Goal: Information Seeking & Learning: Check status

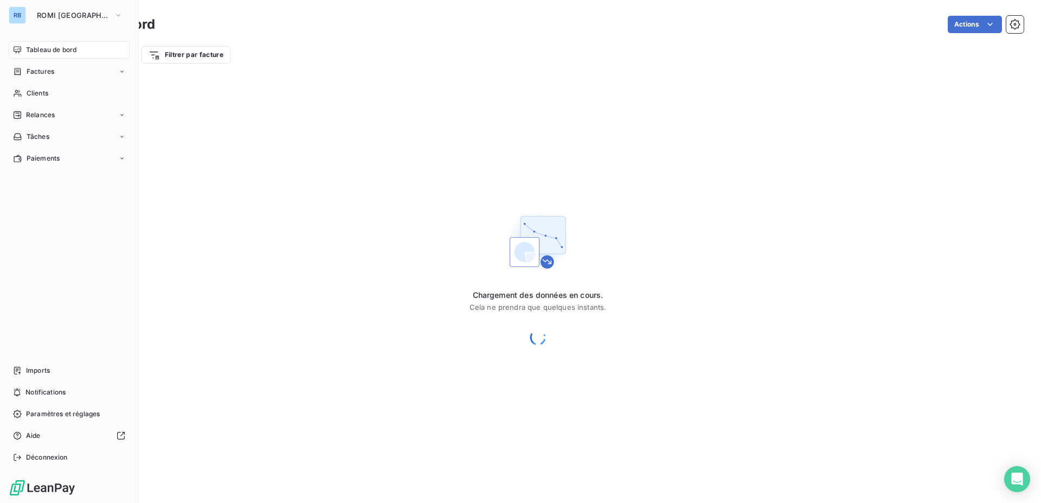
click at [67, 51] on span "Tableau de bord" at bounding box center [51, 50] width 50 height 10
click at [38, 75] on span "Factures" at bounding box center [41, 72] width 28 height 10
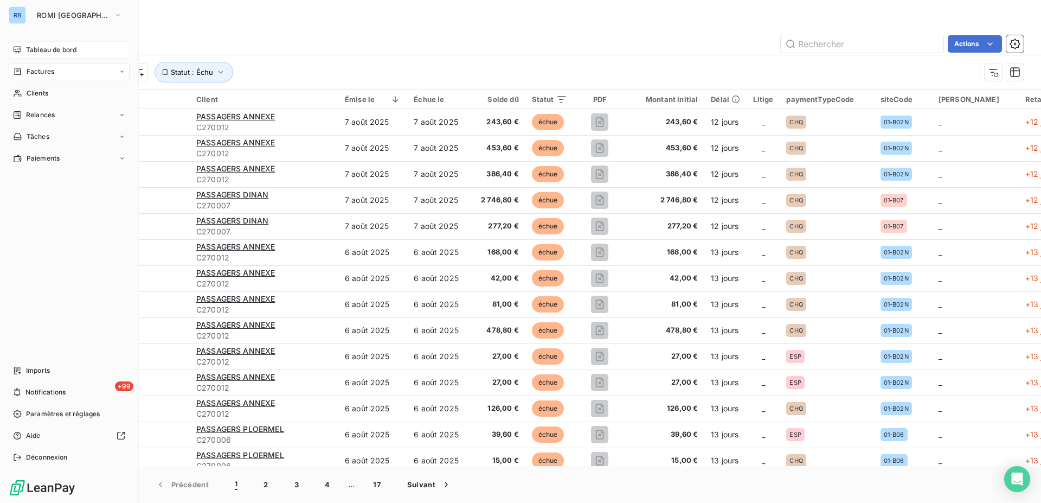
click at [41, 49] on span "Tableau de bord" at bounding box center [51, 50] width 50 height 10
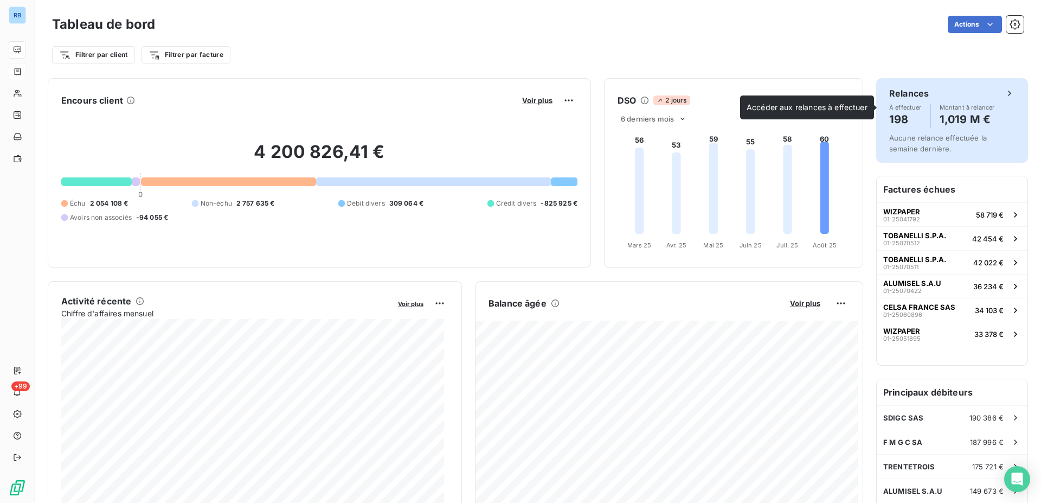
click at [889, 108] on span "À effectuer" at bounding box center [905, 107] width 33 height 7
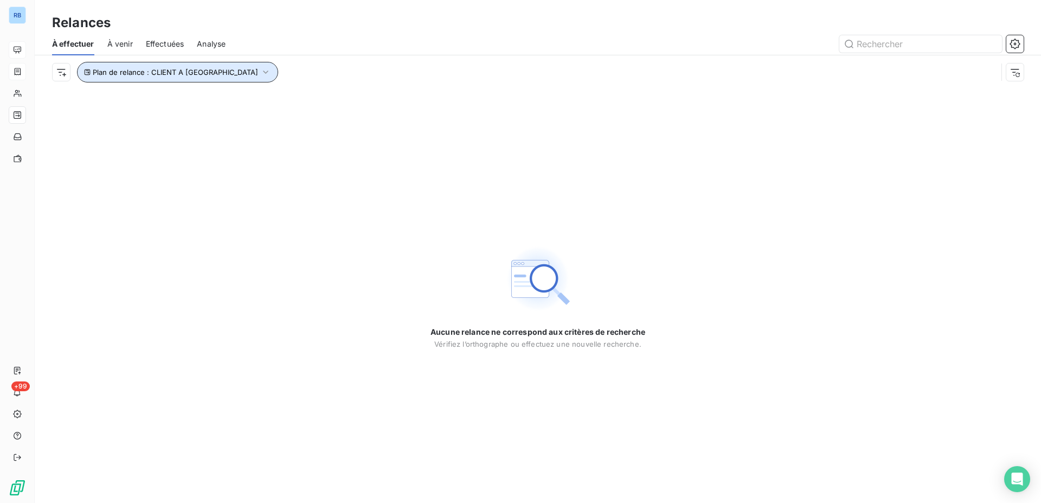
click at [260, 73] on icon "button" at bounding box center [265, 72] width 11 height 11
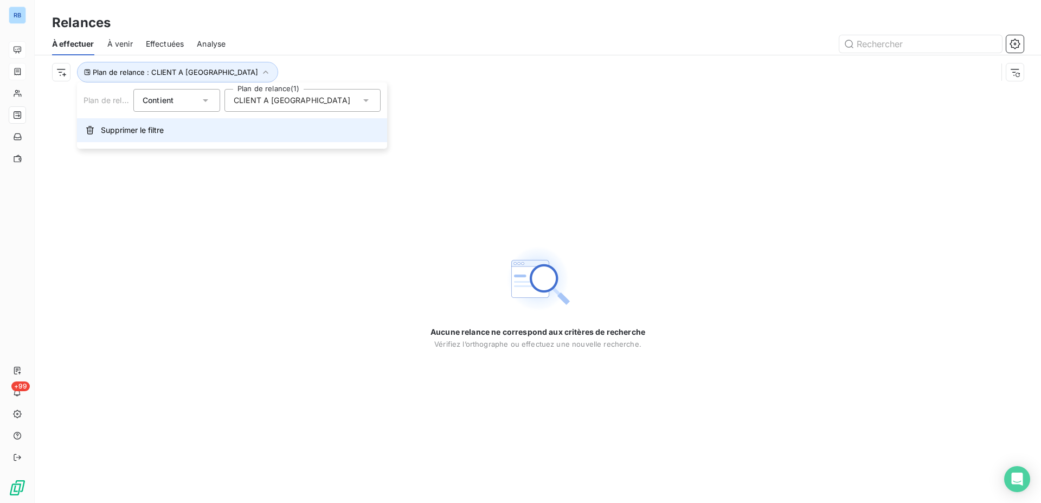
click at [128, 136] on button "Supprimer le filtre" at bounding box center [232, 130] width 310 height 24
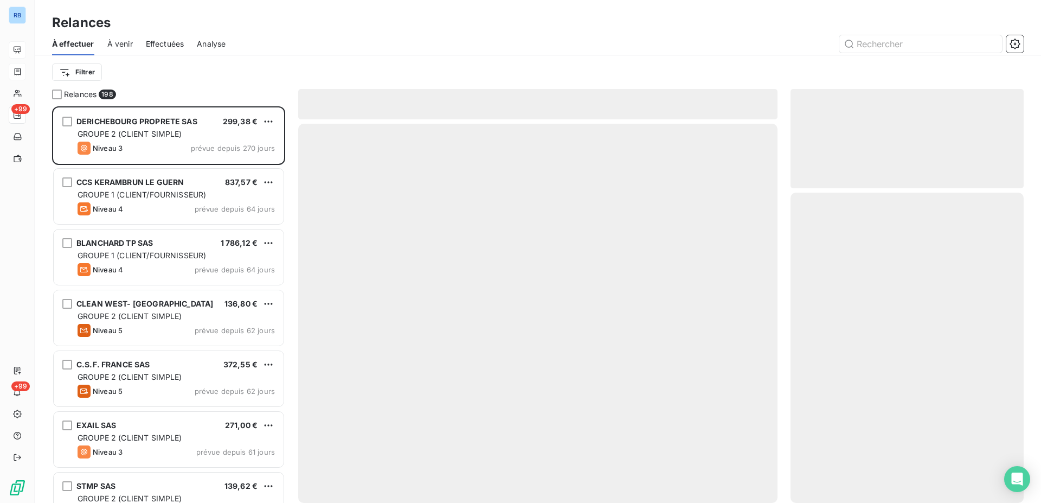
scroll to position [387, 224]
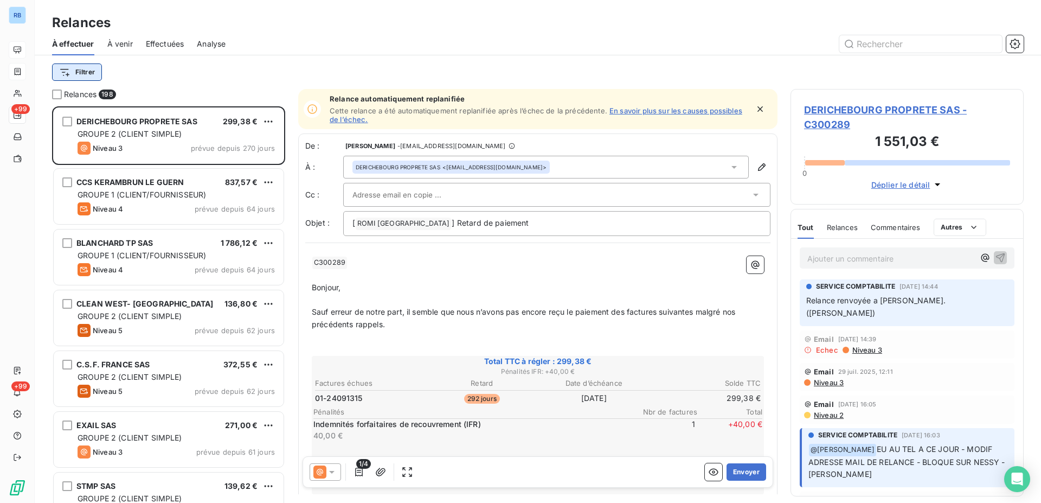
click at [69, 73] on html "RB +99 +99 Relances À effectuer À venir Effectuées Analyse Filtrer Relances 198…" at bounding box center [520, 251] width 1041 height 503
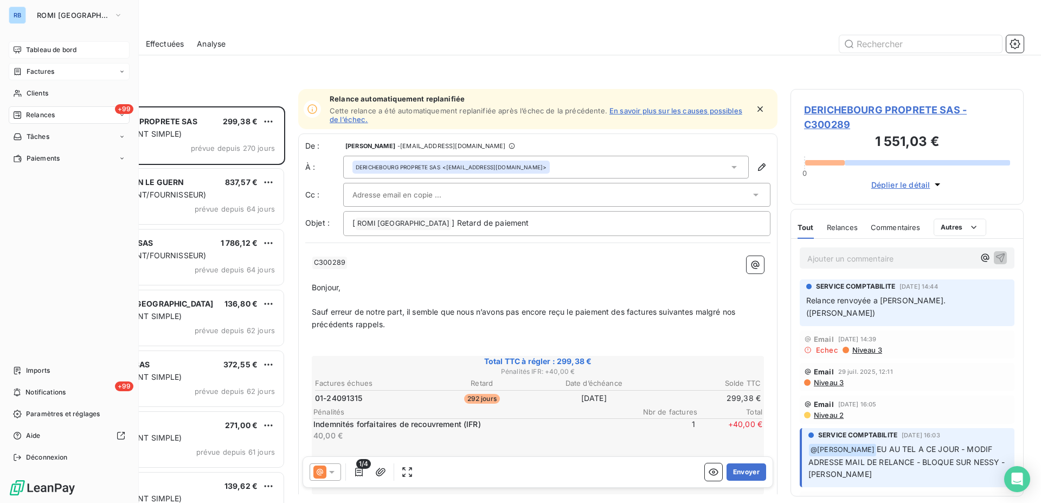
click at [17, 54] on html "RB ROMI BRETAGNE Tableau de bord Factures Clients +99 Relances Tâches Paiements…" at bounding box center [520, 251] width 1041 height 503
click at [30, 98] on span "Clients" at bounding box center [38, 93] width 22 height 10
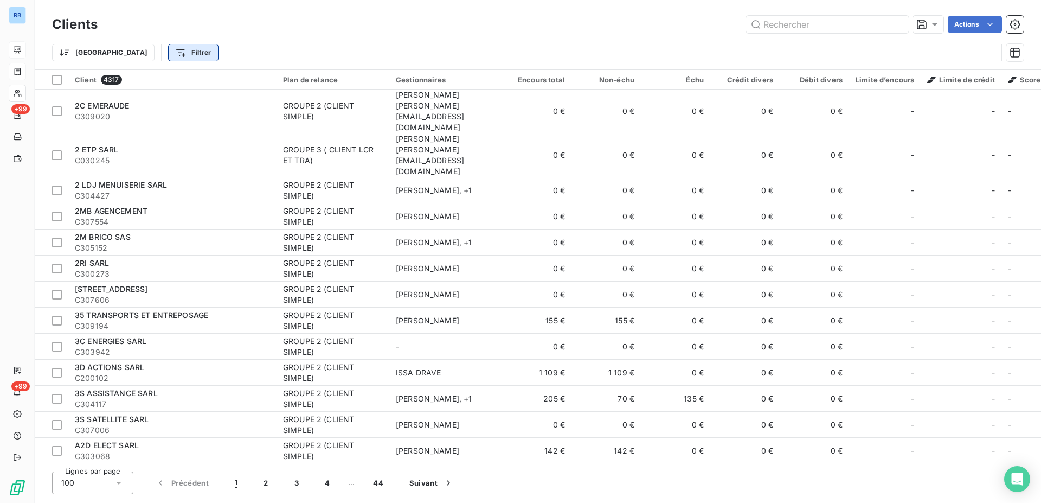
click at [139, 52] on html "RB +99 +99 Clients Actions Trier Filtrer Client 4317 Plan de relance Gestionnai…" at bounding box center [520, 251] width 1041 height 503
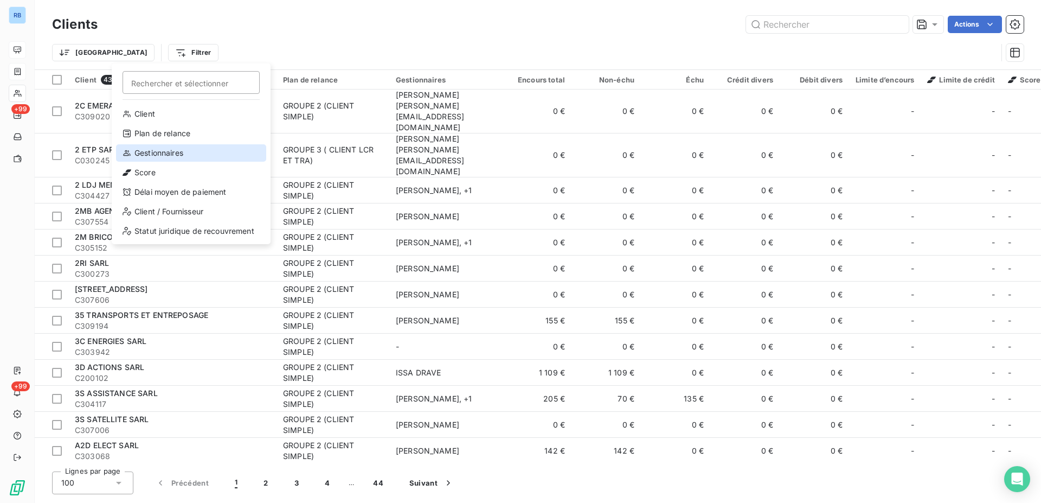
click at [145, 154] on div "Gestionnaires" at bounding box center [191, 152] width 150 height 17
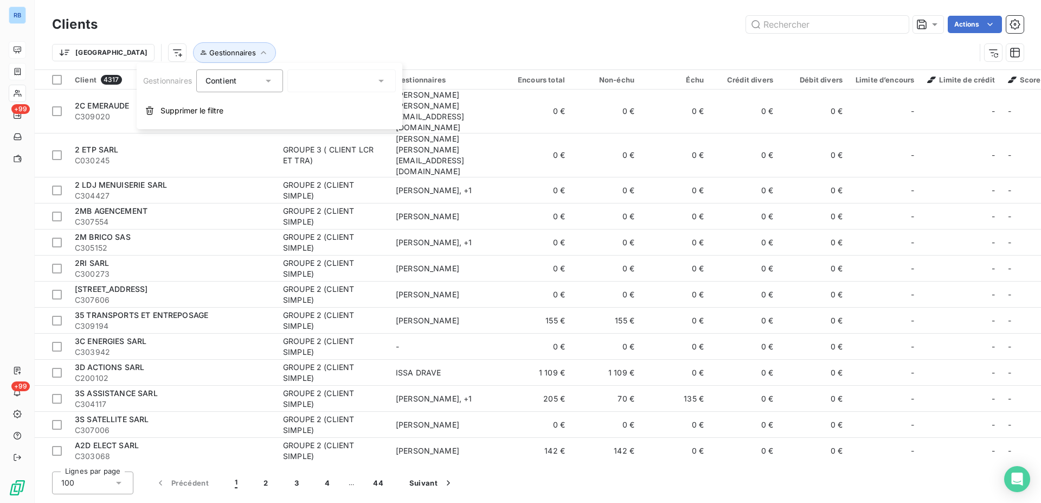
click at [371, 83] on div at bounding box center [341, 80] width 108 height 23
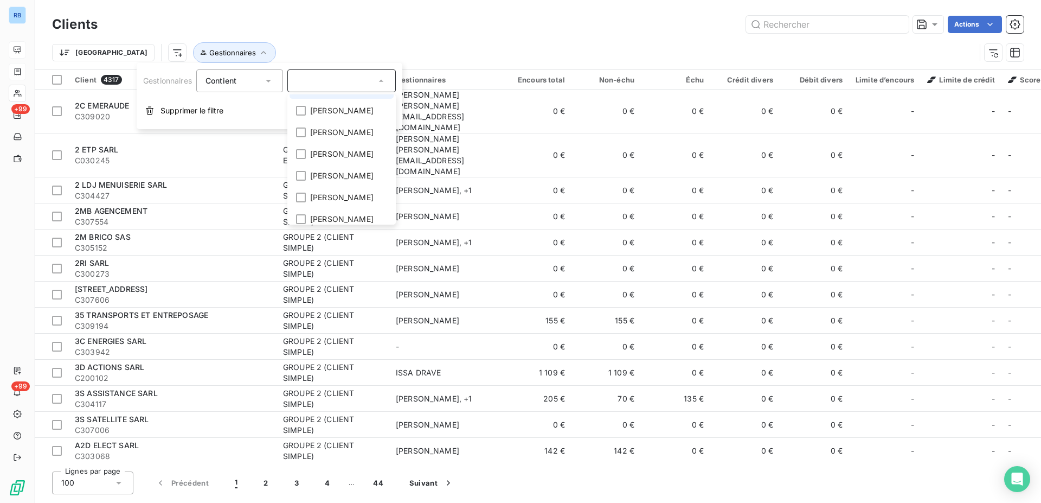
scroll to position [104, 0]
click at [366, 138] on span "[PERSON_NAME]" at bounding box center [341, 132] width 63 height 11
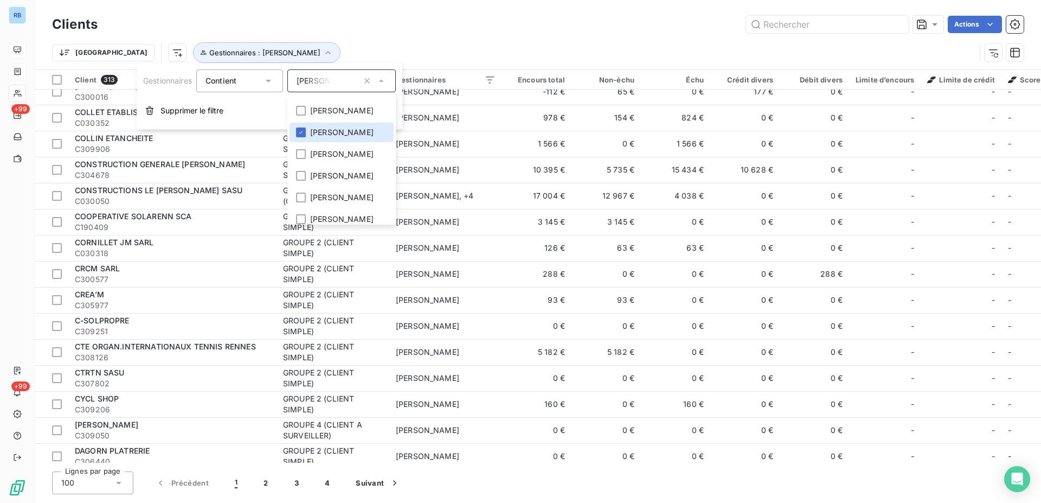
scroll to position [1741, 0]
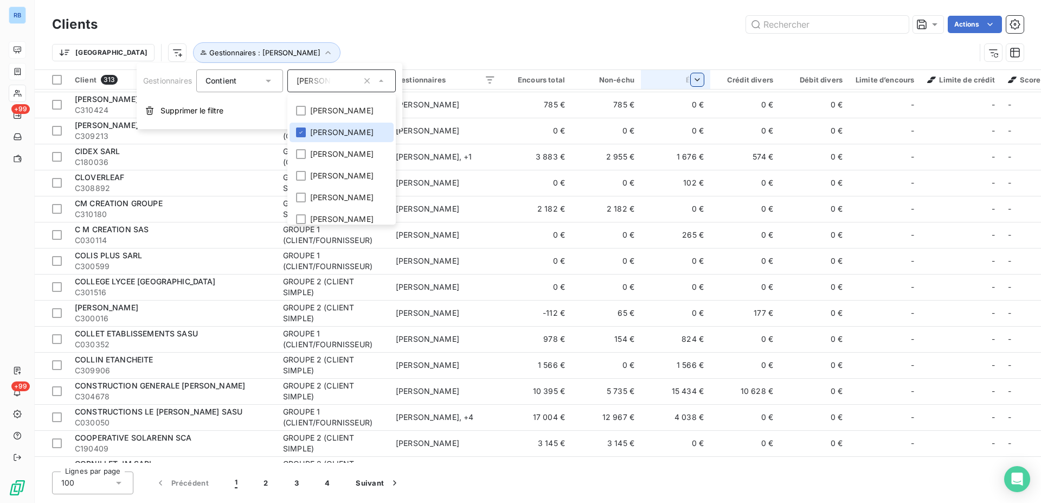
click at [699, 81] on html "RB +99 +99 Clients Actions Trier Gestionnaires : [PERSON_NAME] Client 313 Plan …" at bounding box center [520, 251] width 1041 height 503
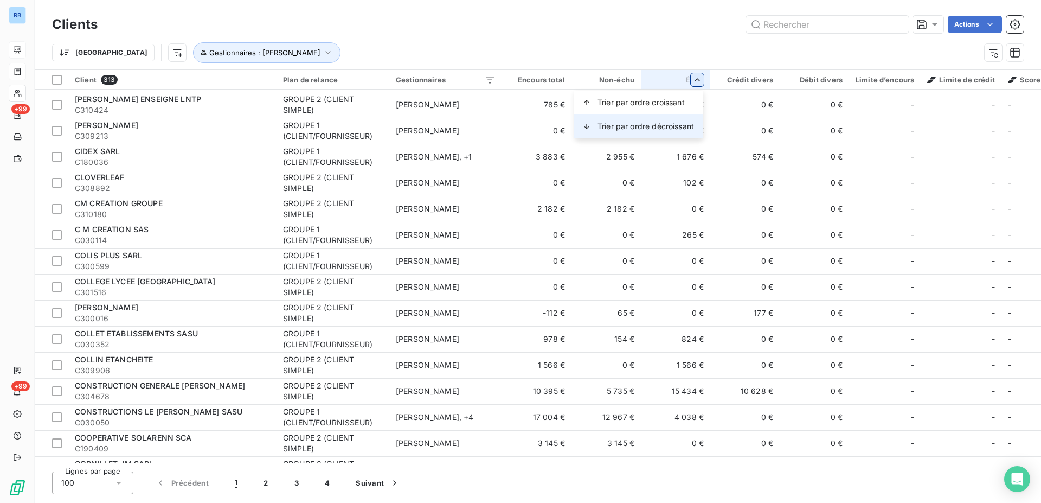
click at [679, 125] on span "Trier par ordre décroissant" at bounding box center [645, 126] width 96 height 11
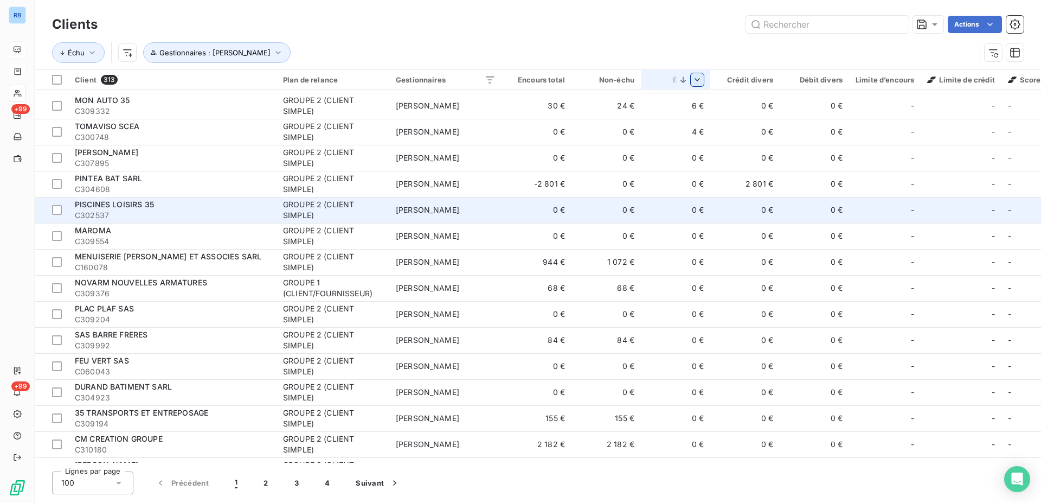
scroll to position [1880, 0]
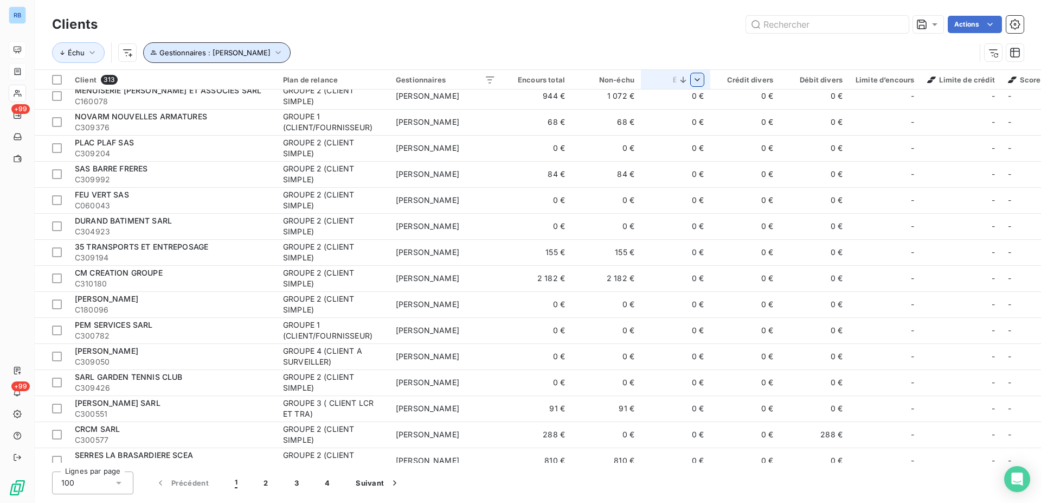
click at [278, 54] on icon "button" at bounding box center [278, 52] width 11 height 11
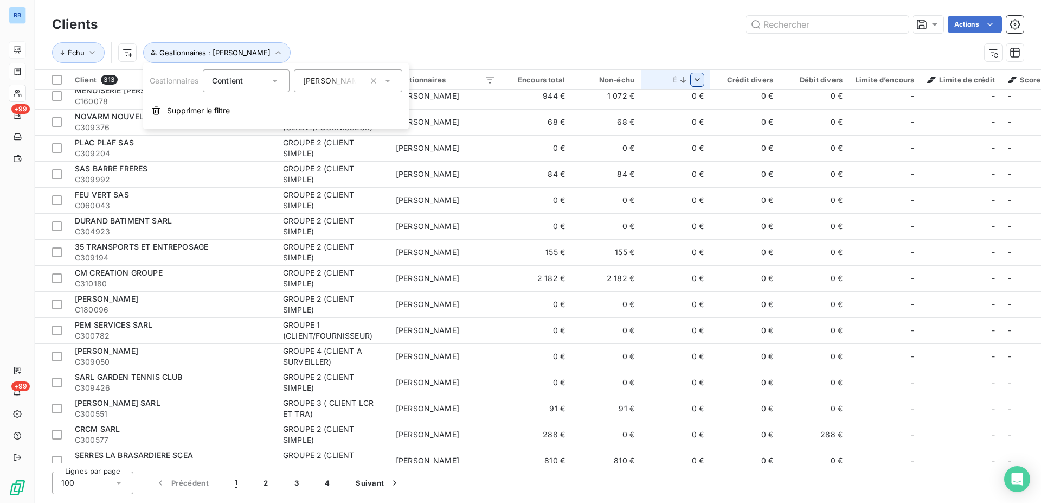
click at [387, 83] on icon at bounding box center [387, 80] width 11 height 11
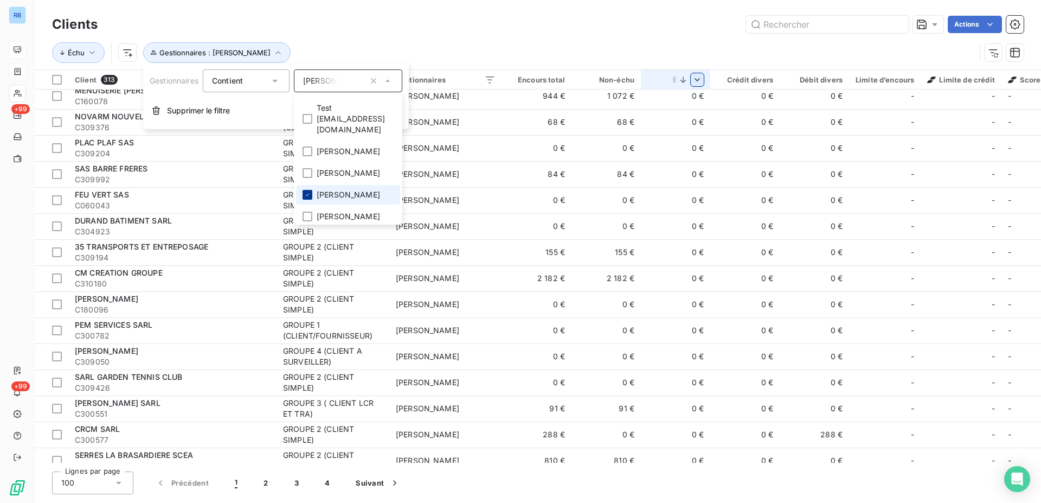
click at [308, 198] on icon at bounding box center [307, 194] width 7 height 7
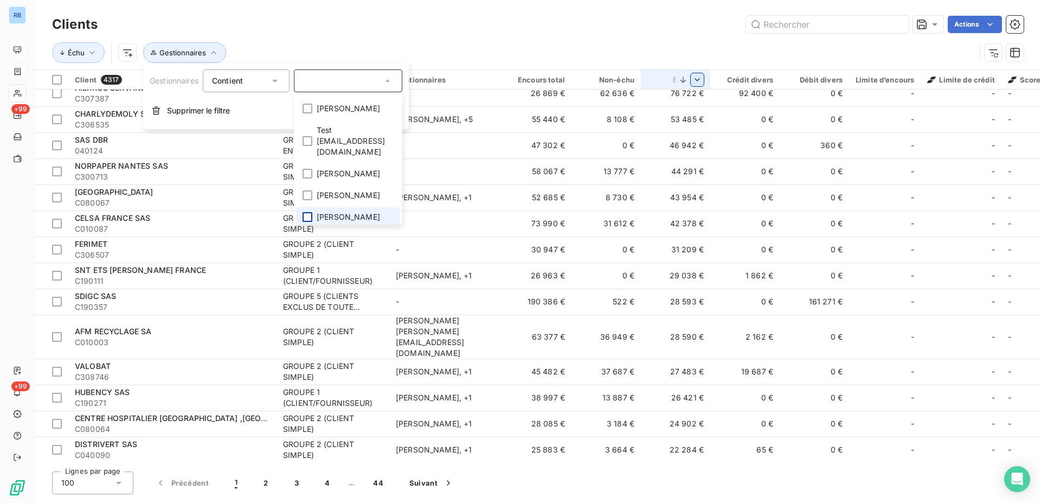
scroll to position [0, 0]
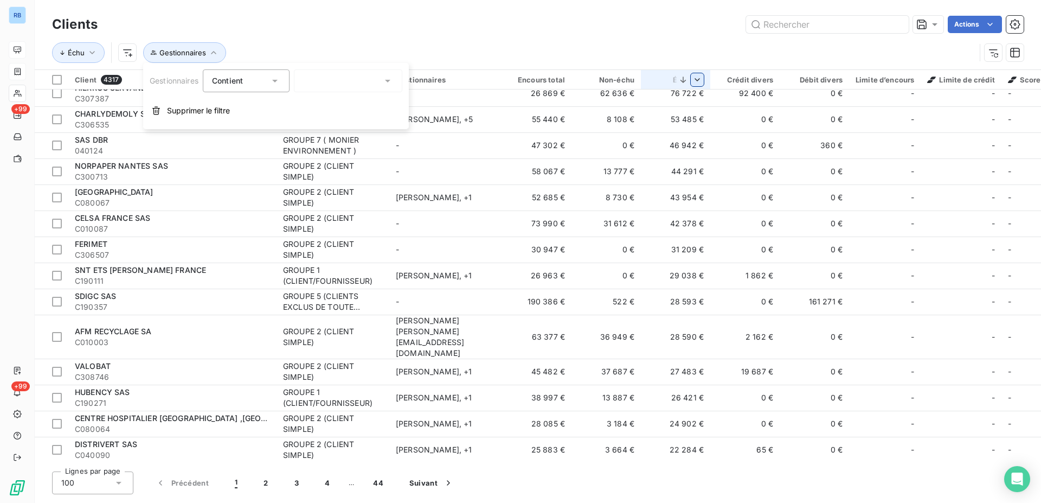
click at [391, 82] on icon at bounding box center [387, 80] width 11 height 11
click at [206, 113] on span "Supprimer le filtre" at bounding box center [198, 110] width 63 height 11
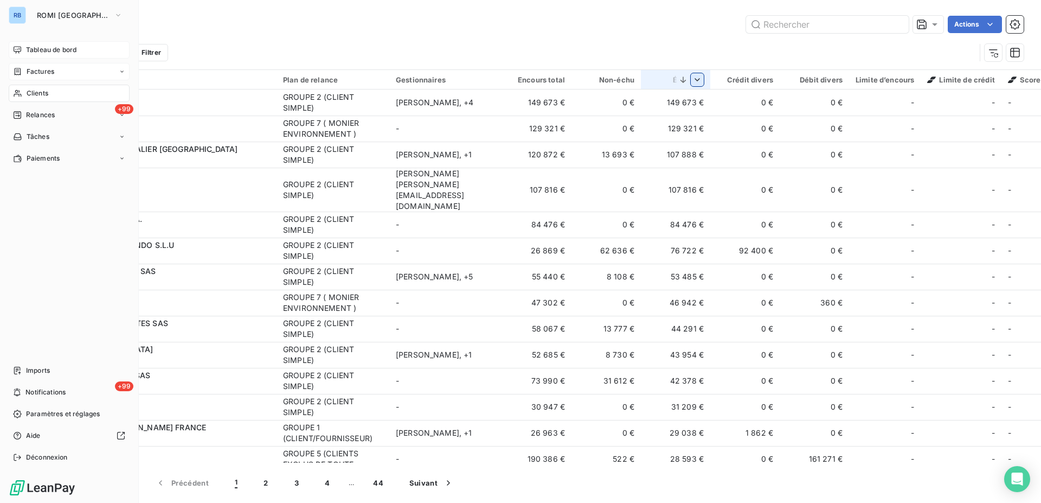
click at [35, 47] on span "Tableau de bord" at bounding box center [51, 50] width 50 height 10
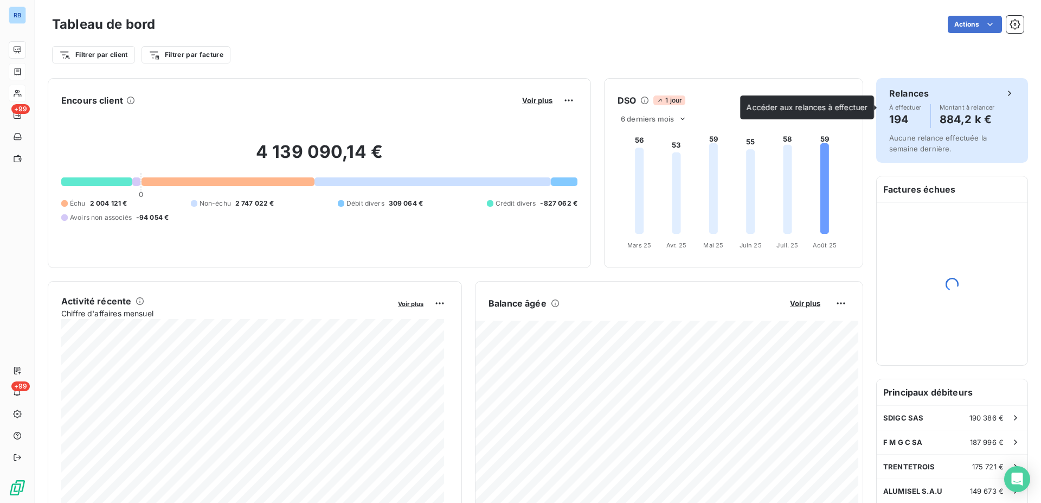
click at [941, 121] on h4 "884,2 k €" at bounding box center [966, 119] width 55 height 17
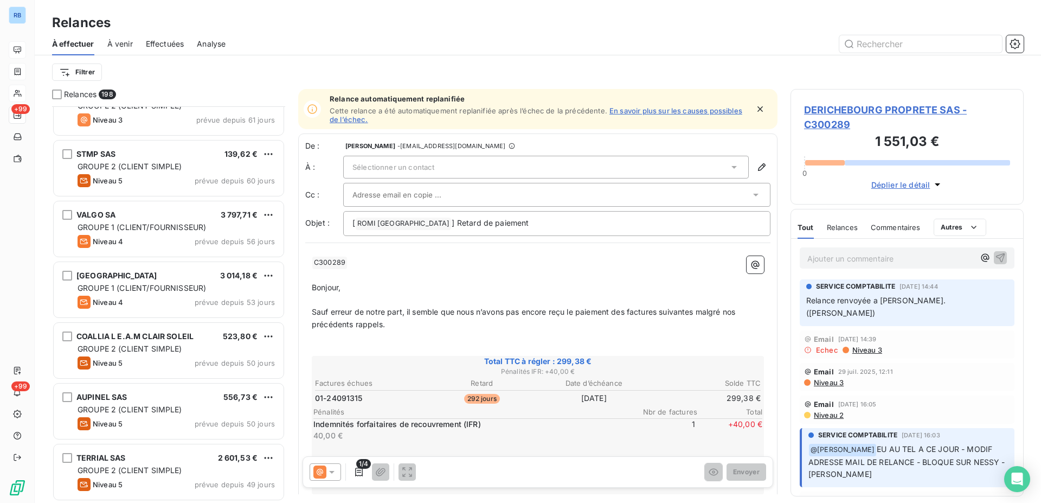
scroll to position [388, 0]
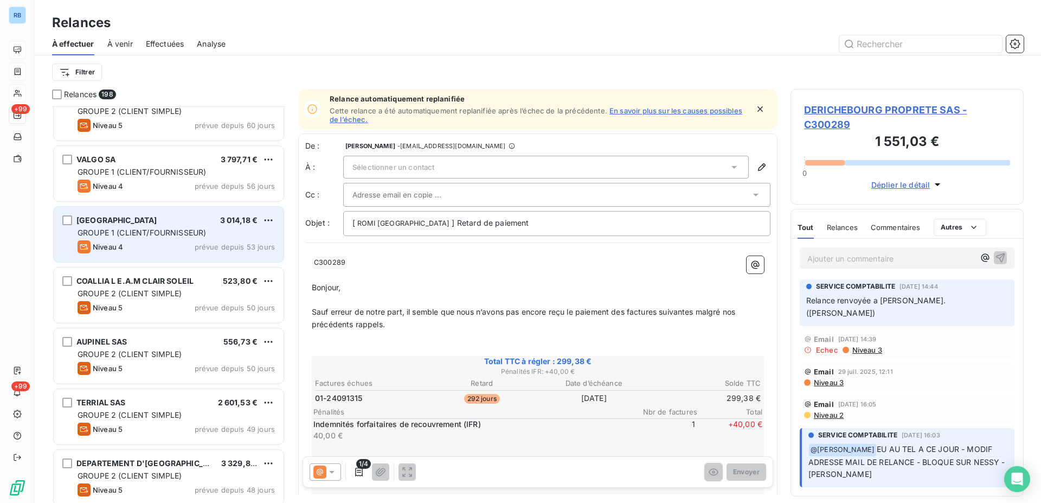
click at [145, 221] on span "[GEOGRAPHIC_DATA]" at bounding box center [116, 219] width 81 height 9
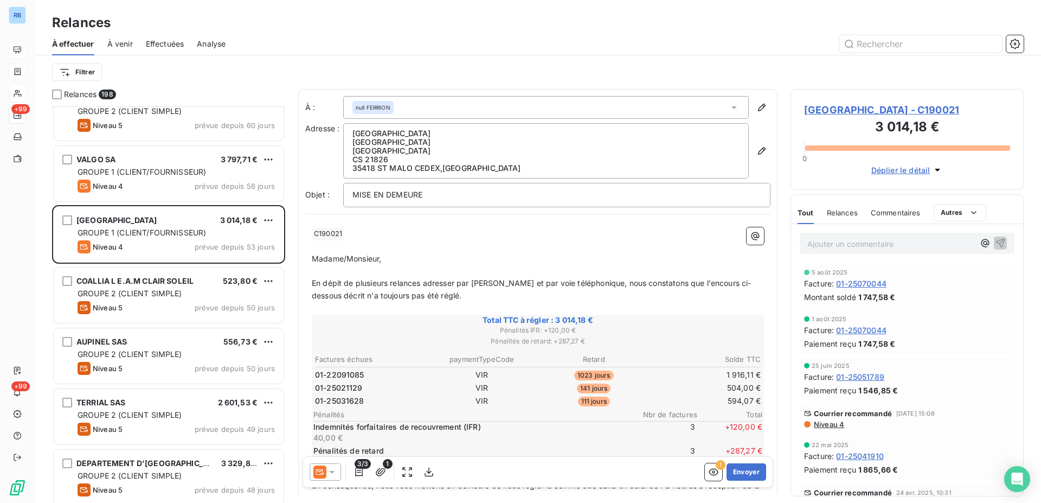
click at [828, 112] on span "[GEOGRAPHIC_DATA] - C190021" at bounding box center [907, 109] width 206 height 15
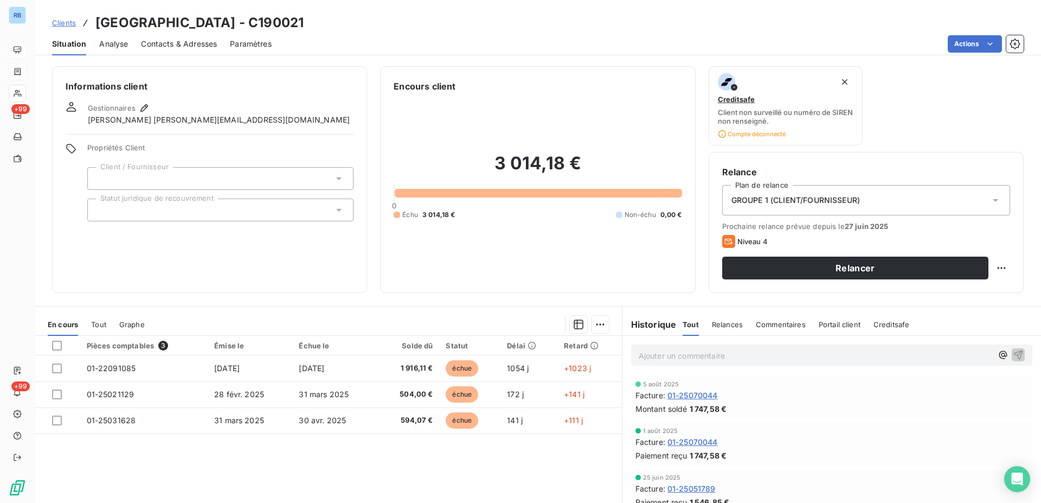
click at [162, 44] on span "Contacts & Adresses" at bounding box center [179, 43] width 76 height 11
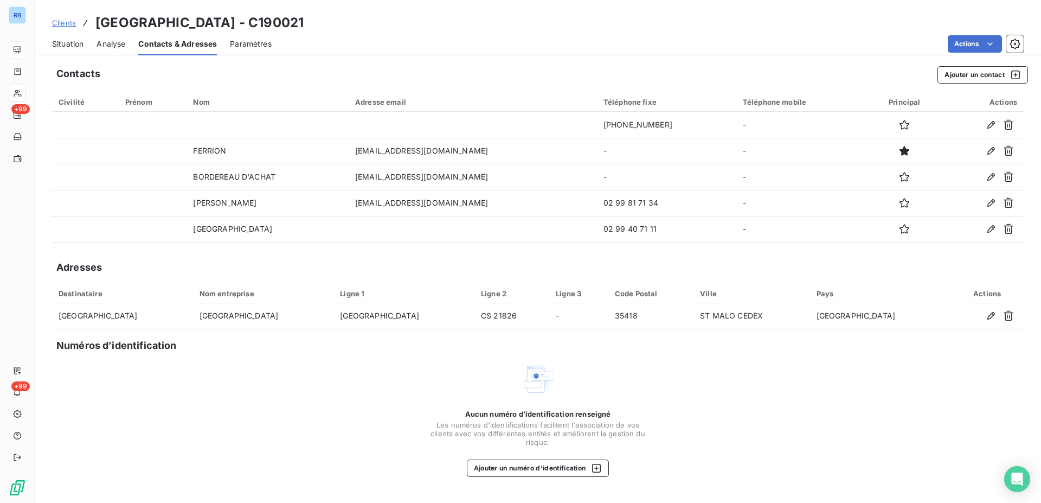
click at [110, 41] on span "Analyse" at bounding box center [110, 43] width 29 height 11
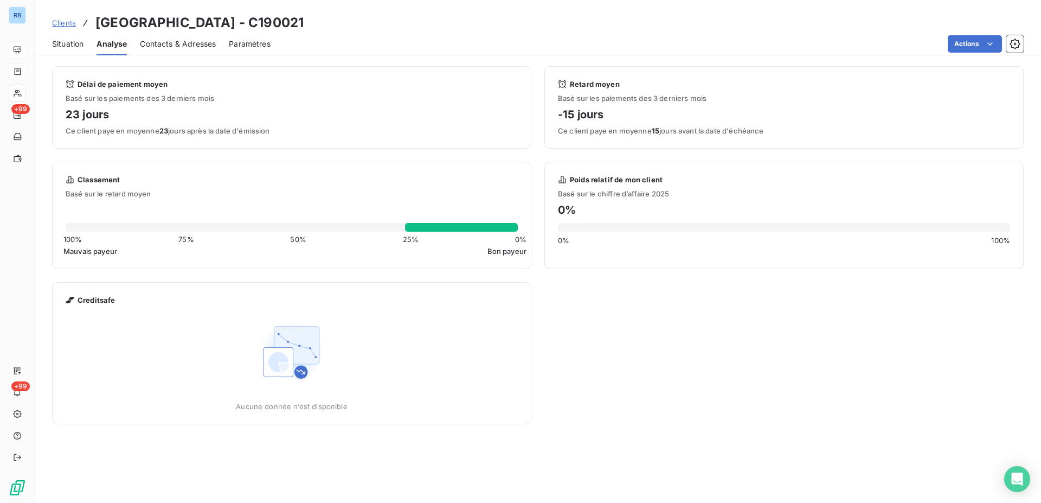
click at [70, 48] on span "Situation" at bounding box center [67, 43] width 31 height 11
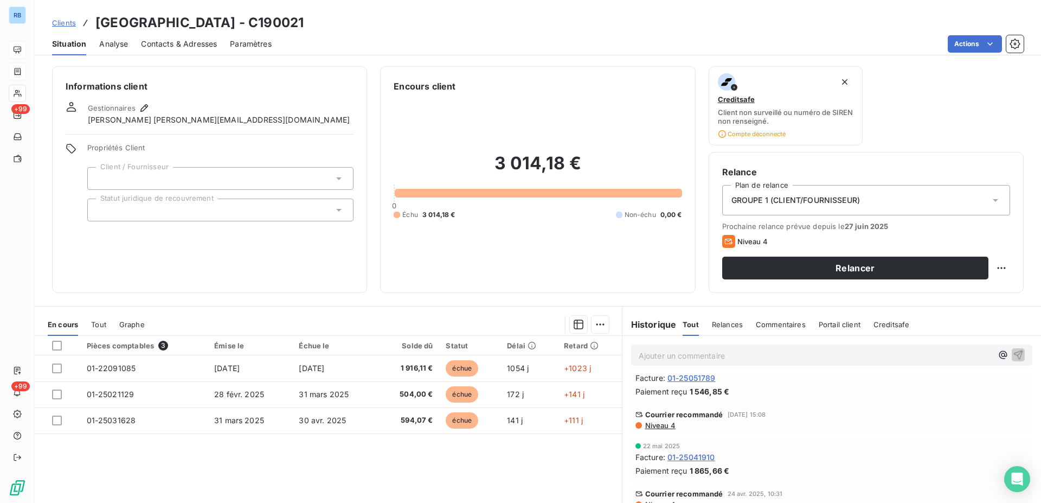
scroll to position [55, 0]
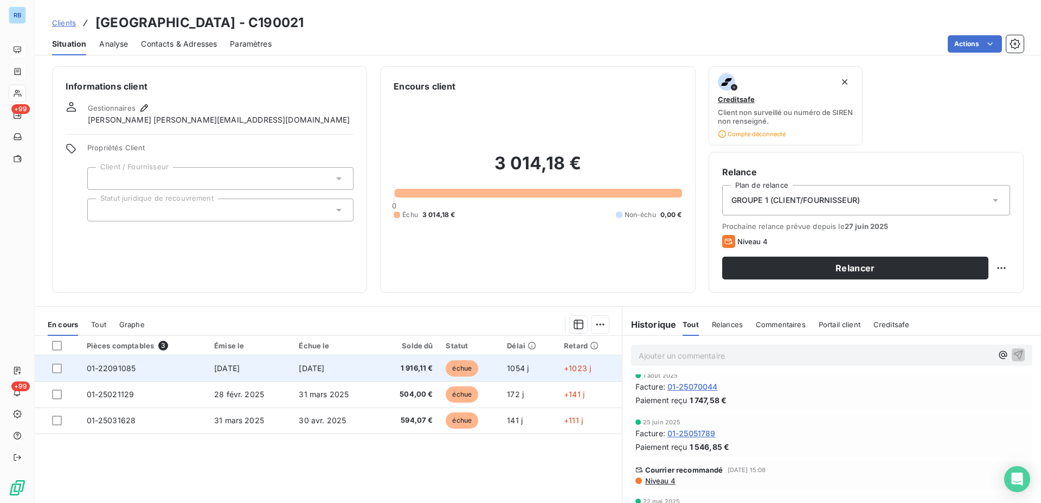
click at [230, 367] on span "[DATE]" at bounding box center [226, 367] width 25 height 9
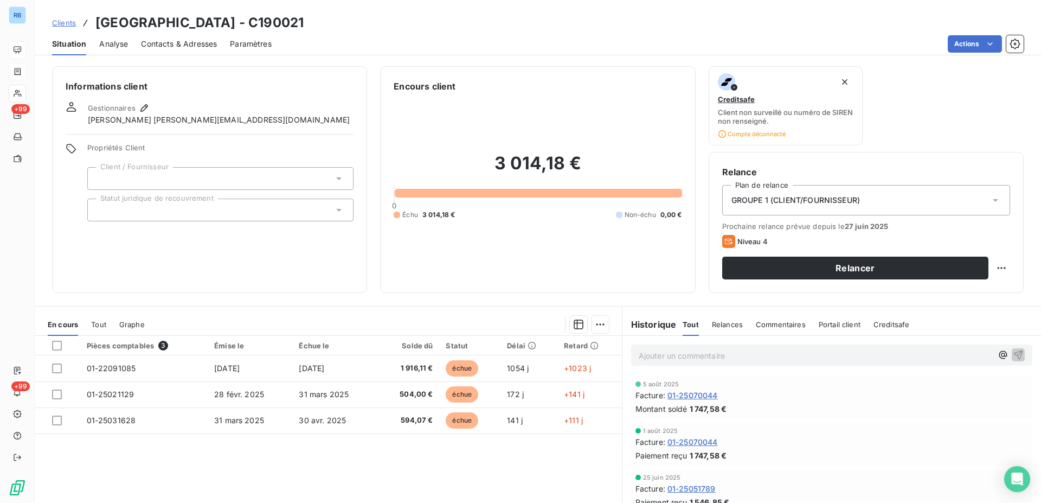
scroll to position [166, 0]
click at [660, 450] on span "Niveau 4" at bounding box center [659, 449] width 31 height 9
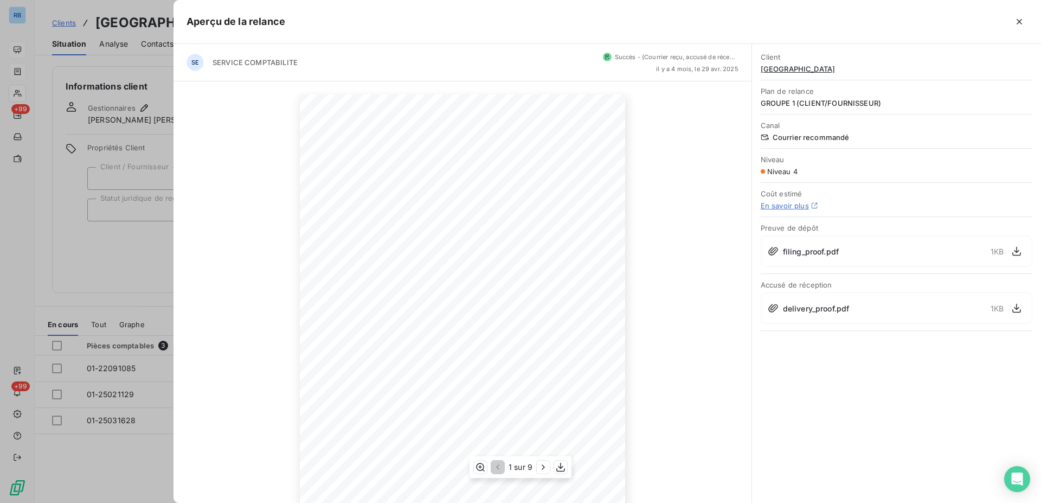
scroll to position [65, 0]
click at [544, 471] on icon "button" at bounding box center [543, 466] width 11 height 11
click at [544, 471] on icon "button" at bounding box center [544, 466] width 11 height 11
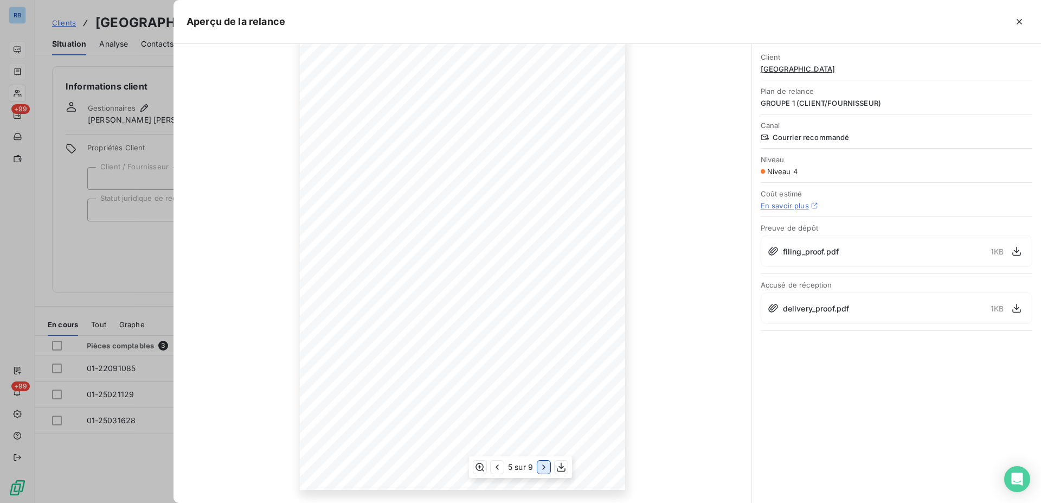
click at [544, 471] on icon "button" at bounding box center [543, 466] width 11 height 11
click at [497, 468] on icon "button" at bounding box center [496, 466] width 3 height 5
click at [159, 89] on div at bounding box center [520, 251] width 1041 height 503
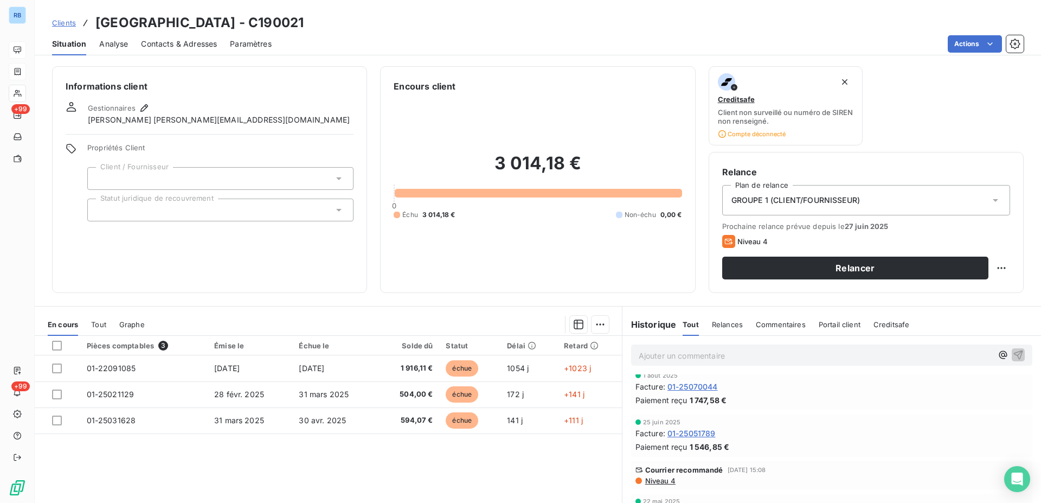
scroll to position [0, 0]
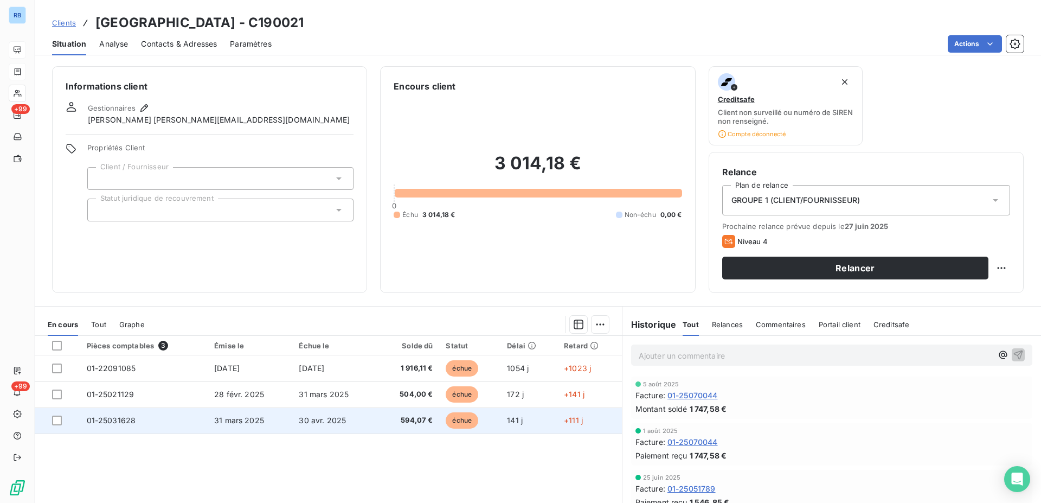
click at [309, 420] on span "30 avr. 2025" at bounding box center [322, 419] width 47 height 9
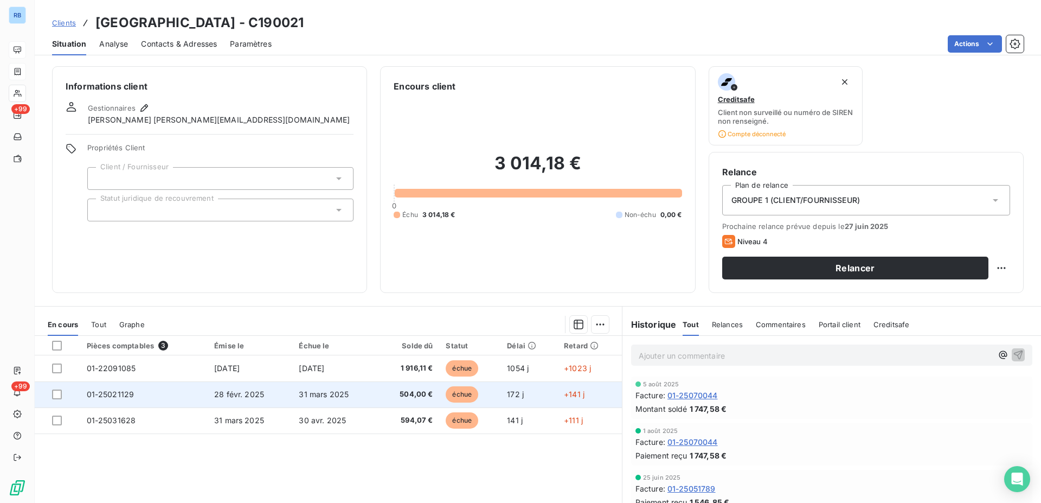
click at [231, 397] on span "28 févr. 2025" at bounding box center [239, 393] width 50 height 9
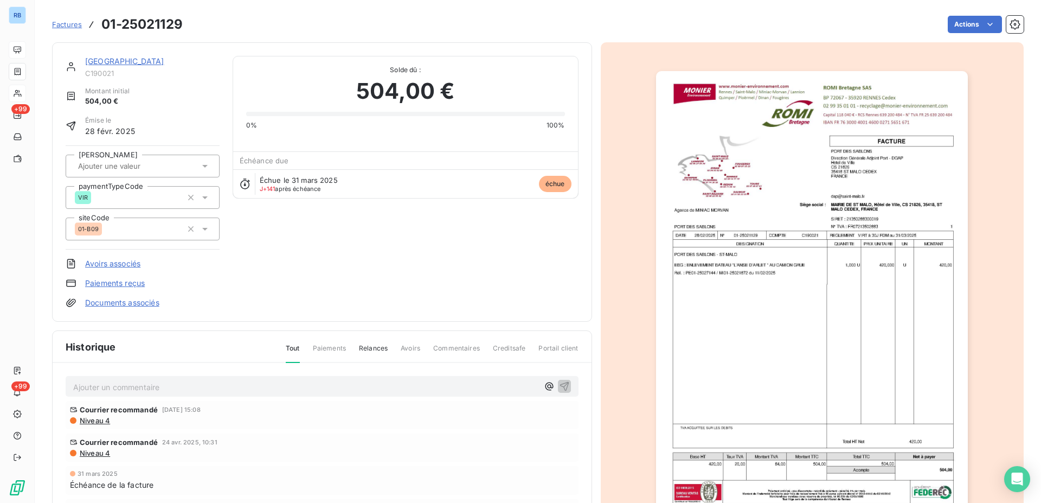
click at [726, 278] on img "button" at bounding box center [812, 291] width 312 height 441
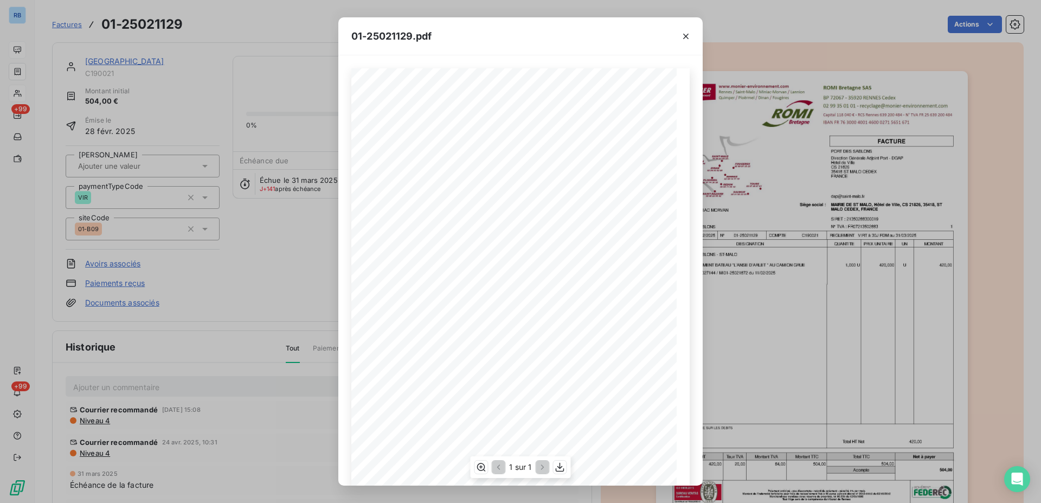
scroll to position [65, 0]
click at [685, 36] on icon "button" at bounding box center [685, 36] width 5 height 5
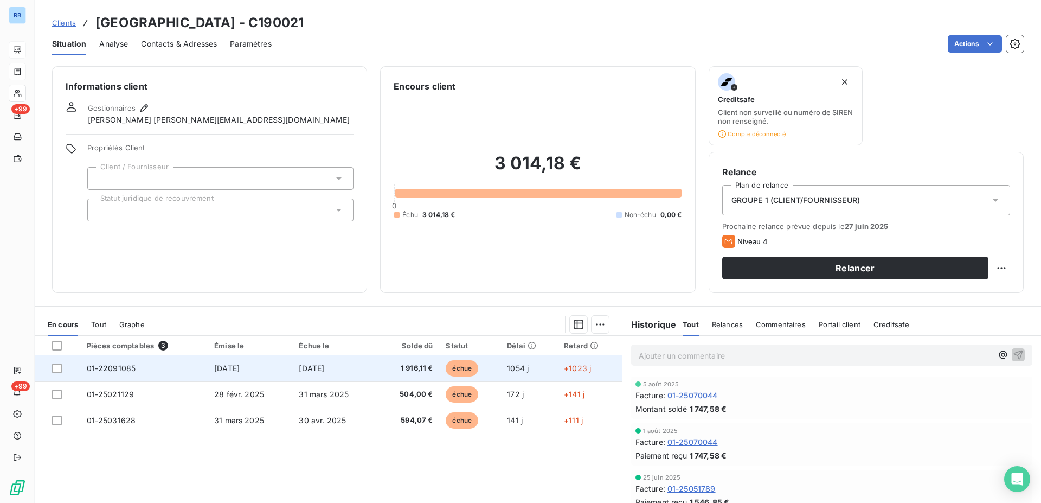
click at [240, 370] on span "[DATE]" at bounding box center [226, 367] width 25 height 9
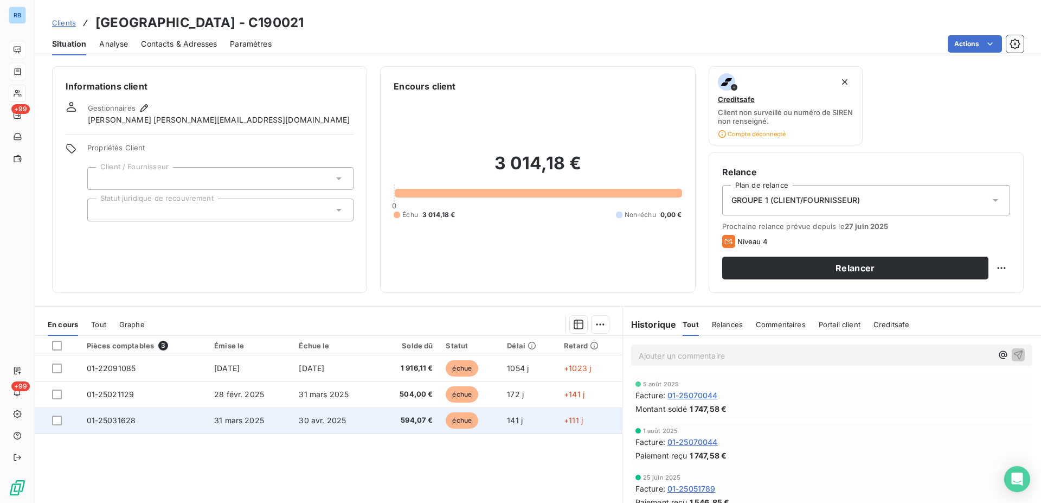
click at [281, 426] on td "31 mars 2025" at bounding box center [250, 420] width 85 height 26
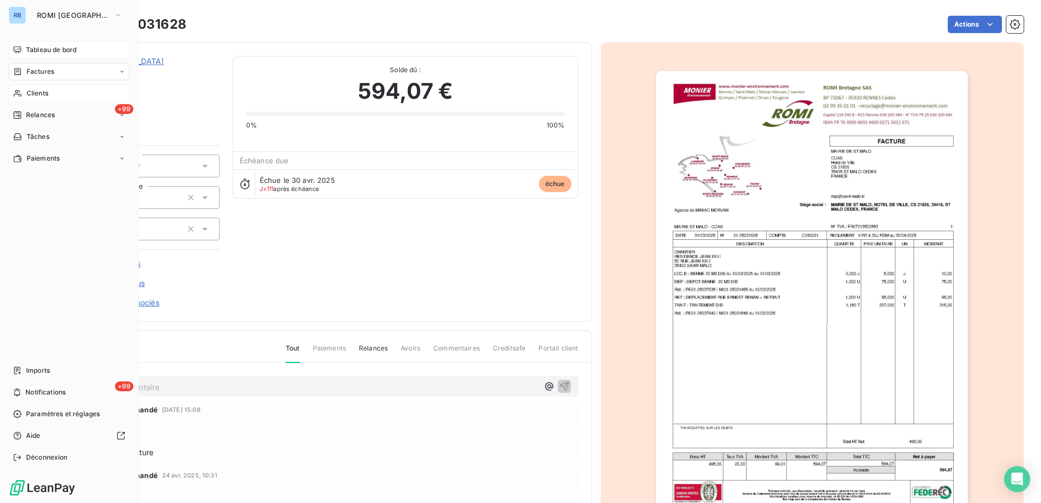
click at [33, 74] on span "Factures" at bounding box center [41, 72] width 28 height 10
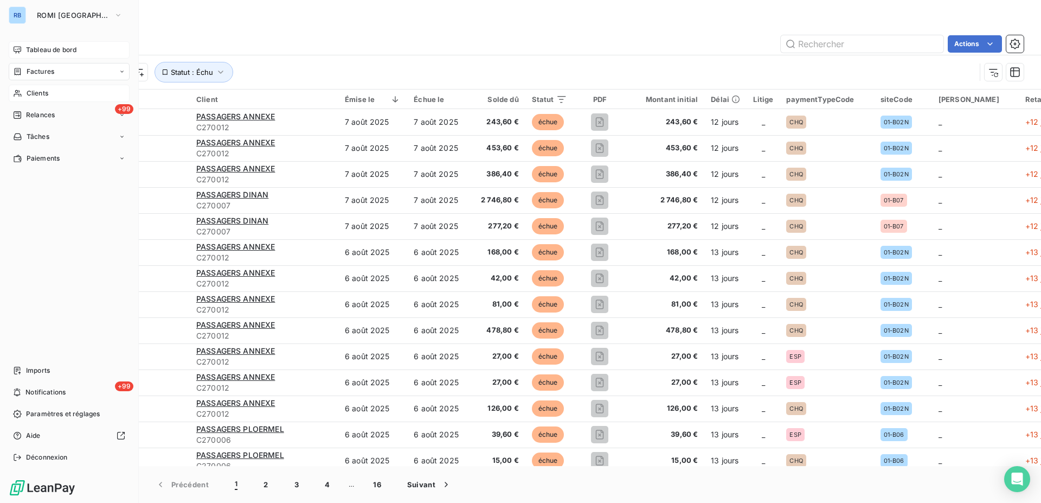
click at [42, 54] on span "Tableau de bord" at bounding box center [51, 50] width 50 height 10
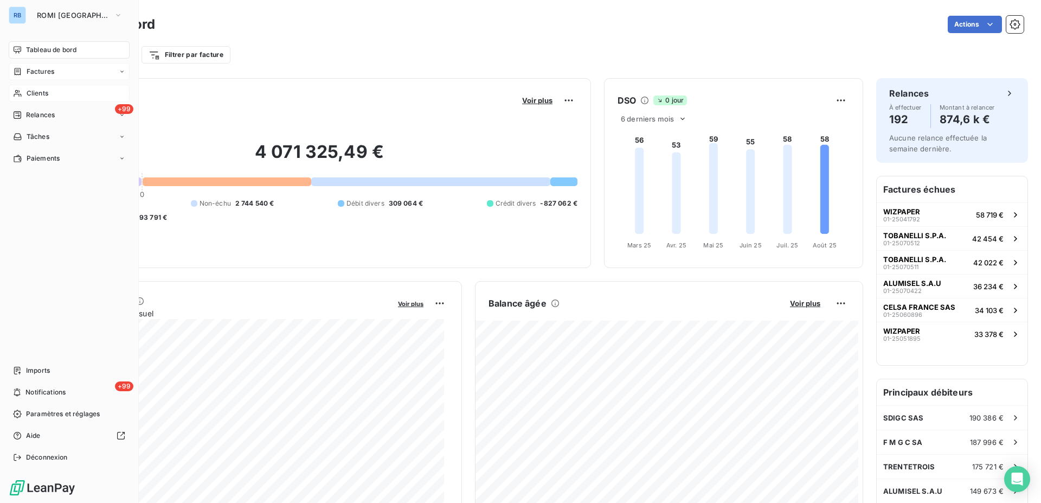
click at [23, 96] on div "Clients" at bounding box center [69, 93] width 121 height 17
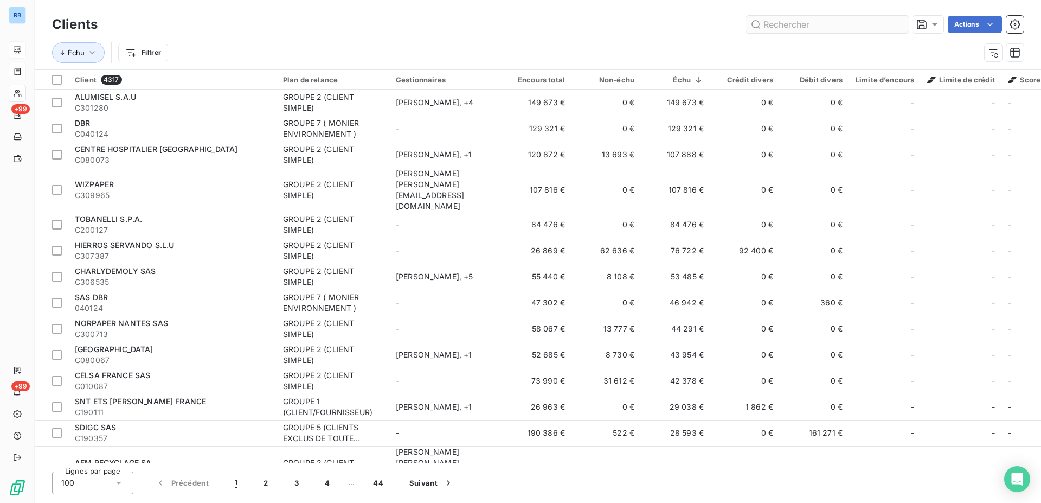
click at [782, 30] on input "text" at bounding box center [827, 24] width 163 height 17
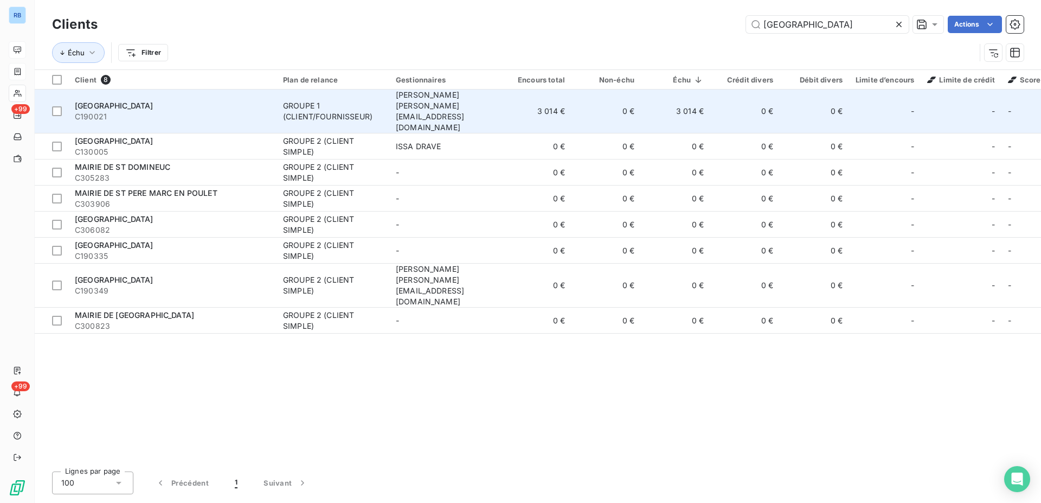
type input "[GEOGRAPHIC_DATA]"
click at [375, 113] on td "GROUPE 1 (CLIENT/FOURNISSEUR)" at bounding box center [332, 111] width 113 height 44
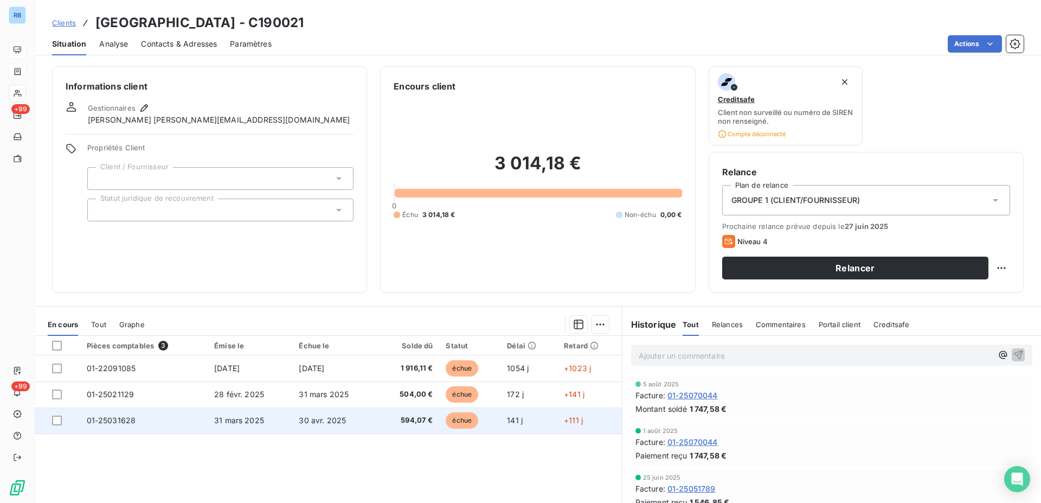
click at [314, 422] on span "30 avr. 2025" at bounding box center [322, 419] width 47 height 9
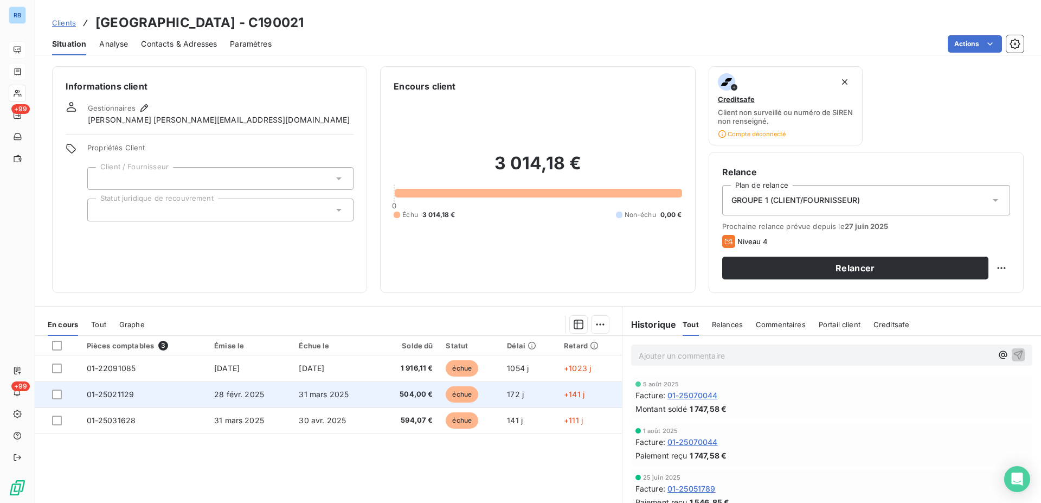
click at [248, 395] on span "28 févr. 2025" at bounding box center [239, 393] width 50 height 9
